Goal: Find specific page/section: Find specific page/section

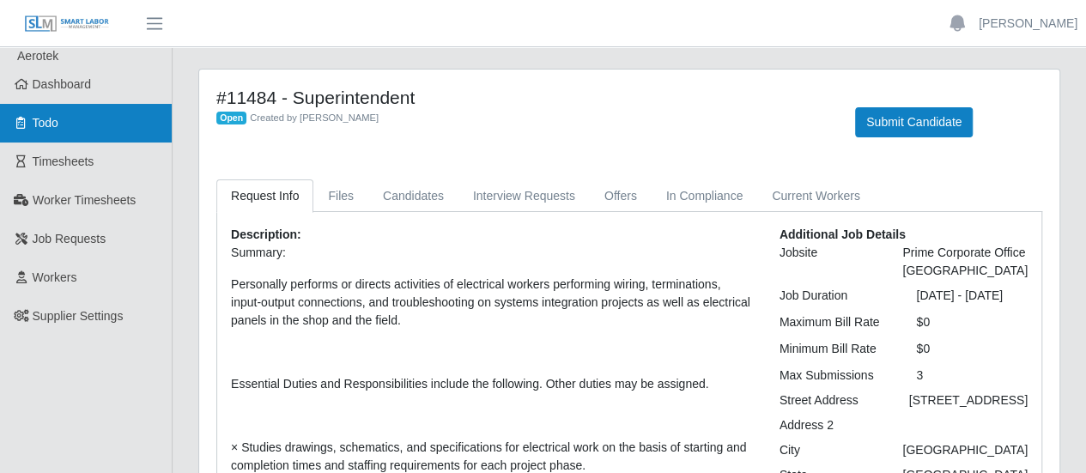
click at [72, 120] on link "Todo" at bounding box center [86, 123] width 172 height 39
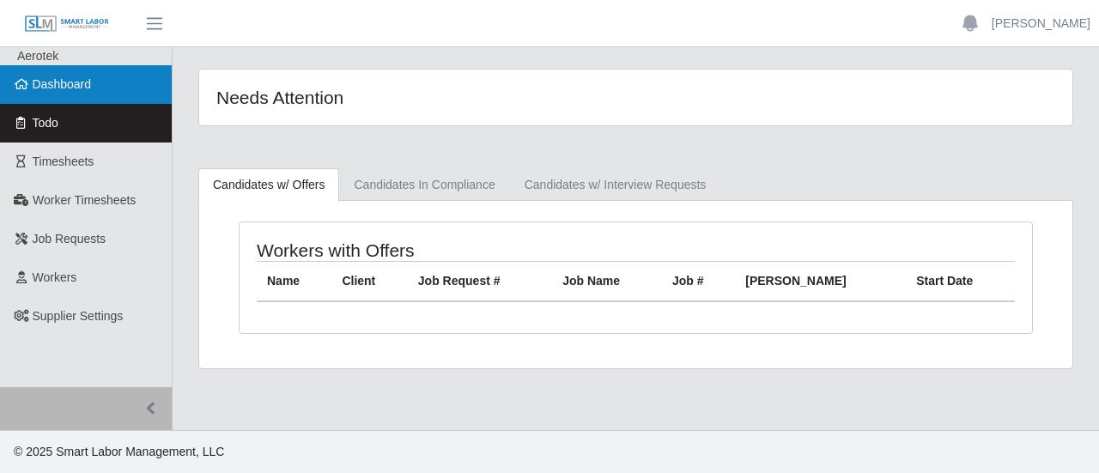
click at [118, 92] on link "Dashboard" at bounding box center [86, 84] width 172 height 39
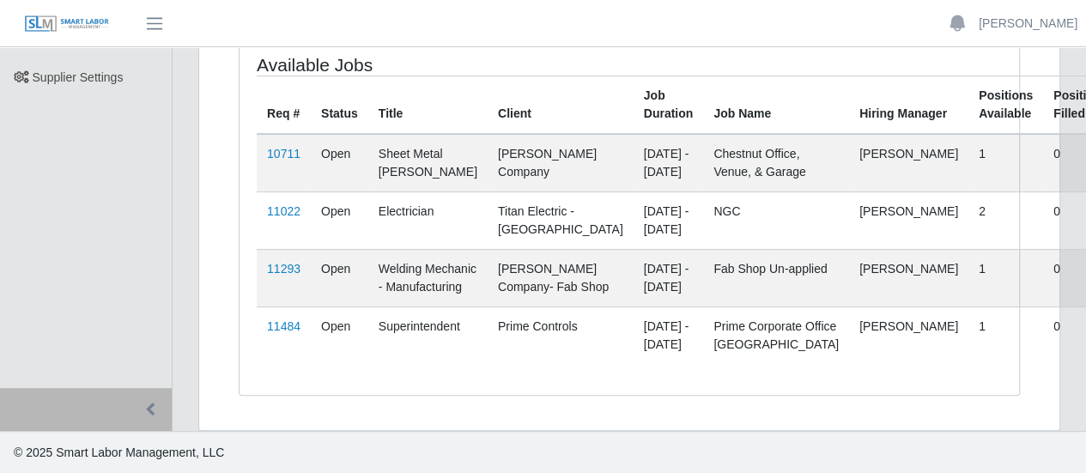
scroll to position [288, 0]
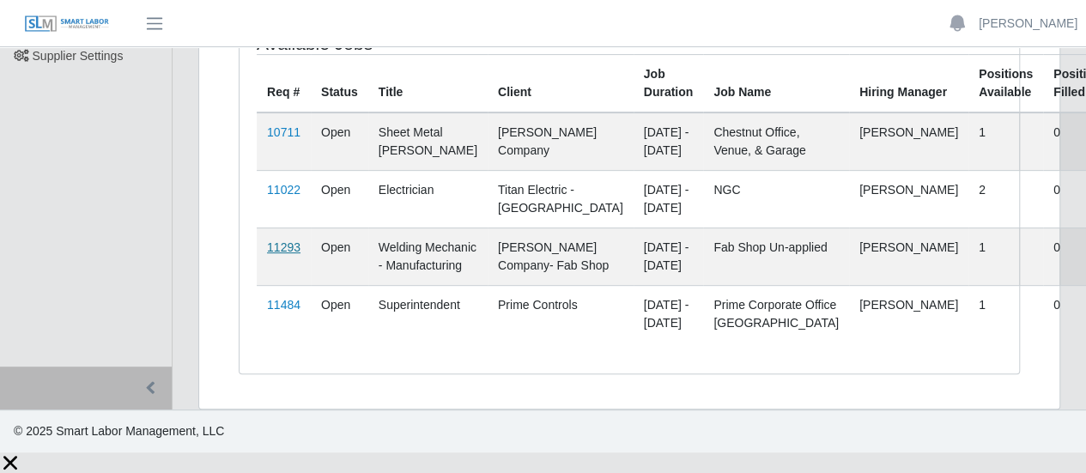
click at [288, 240] on link "11293" at bounding box center [283, 247] width 33 height 14
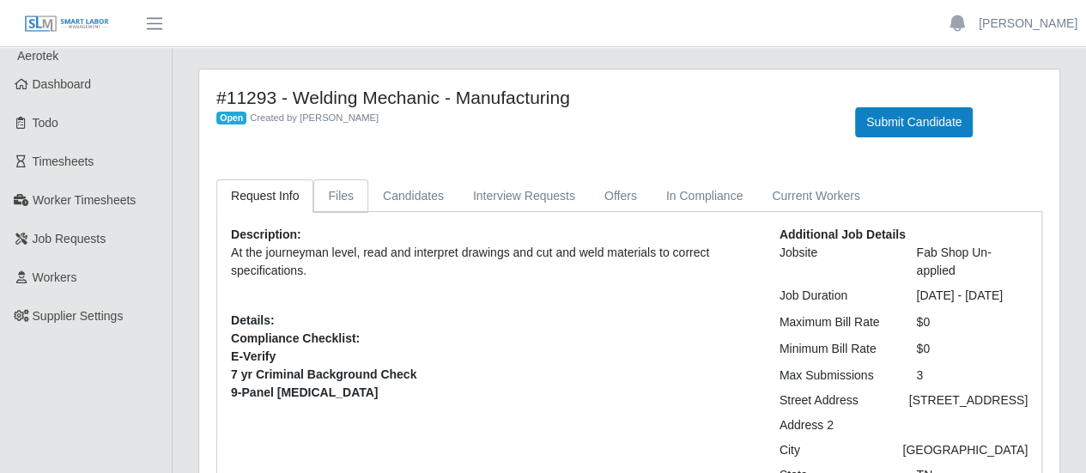
click at [354, 195] on link "Files" at bounding box center [340, 195] width 55 height 33
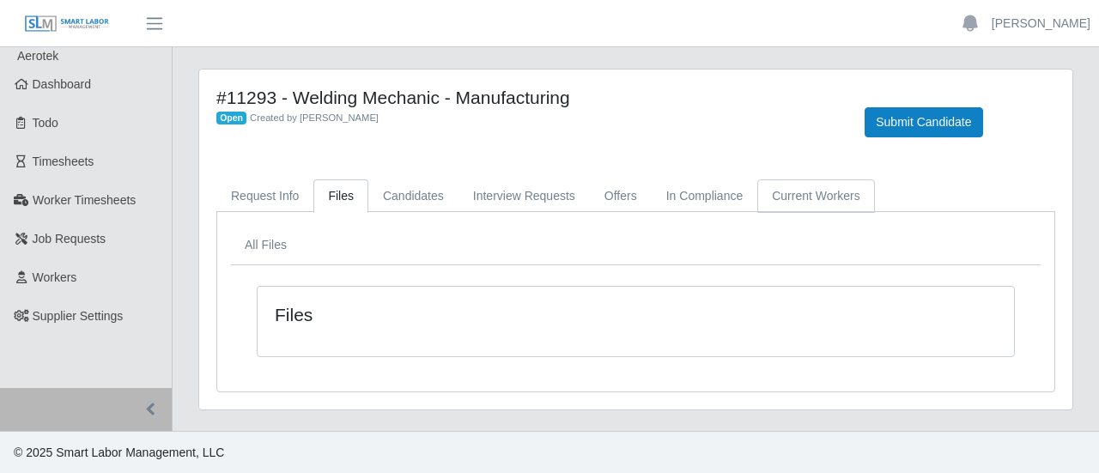
click at [812, 195] on link "Current Workers" at bounding box center [815, 195] width 117 height 33
